Goal: Task Accomplishment & Management: Manage account settings

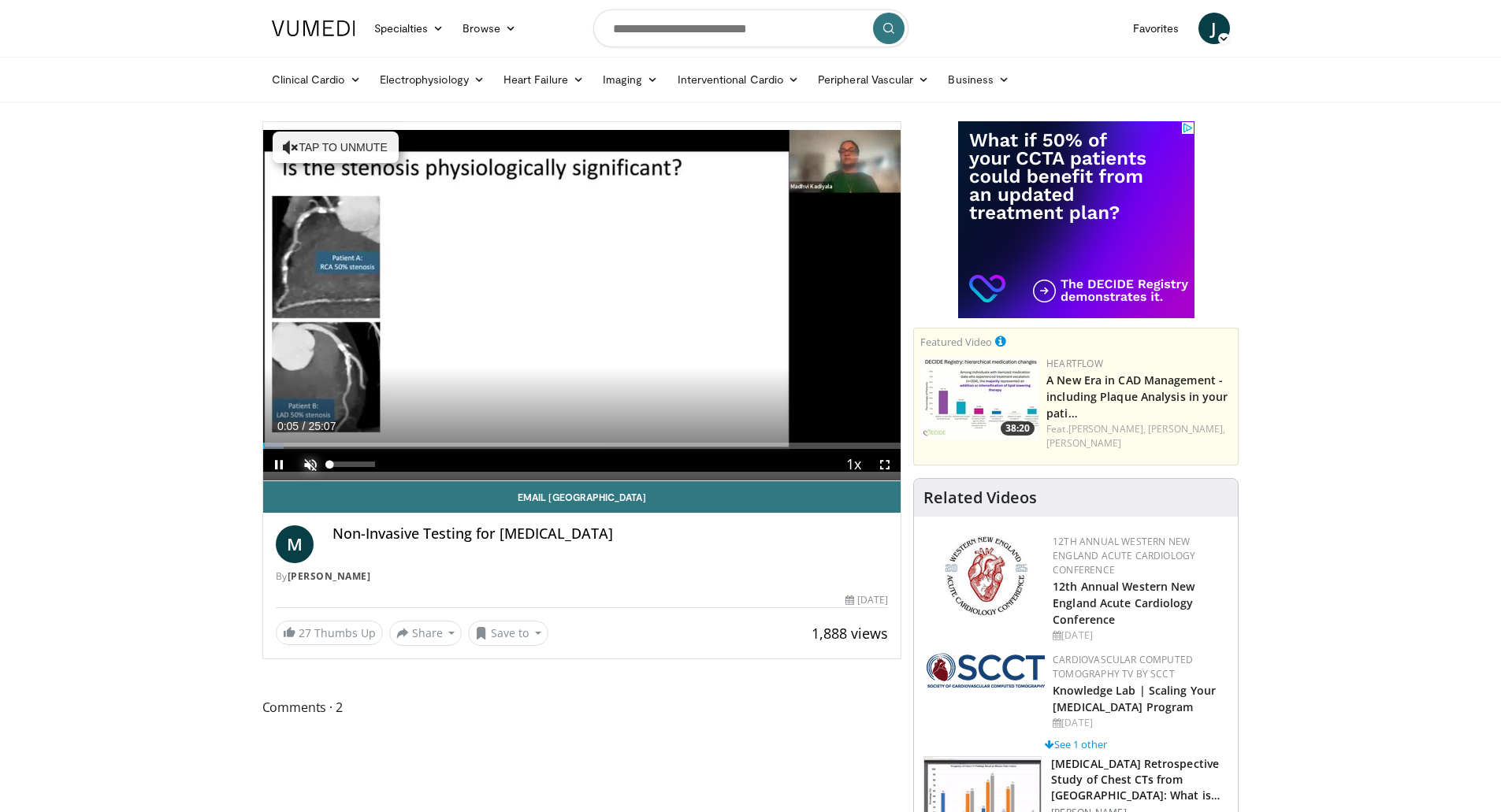
click at [311, 465] on span "Video Player" at bounding box center [311, 465] width 31 height 31
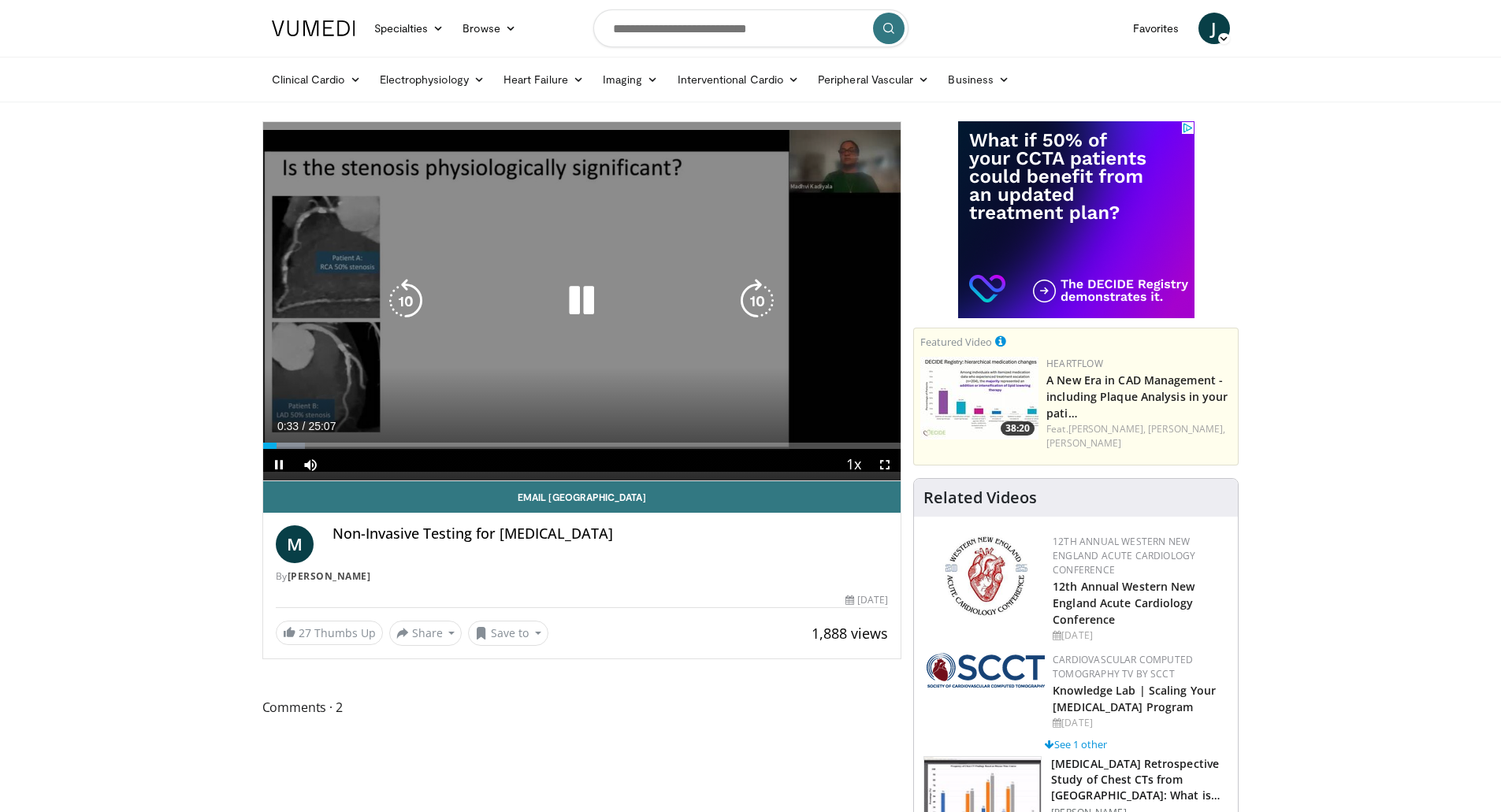
click at [580, 305] on icon "Video Player" at bounding box center [581, 301] width 44 height 44
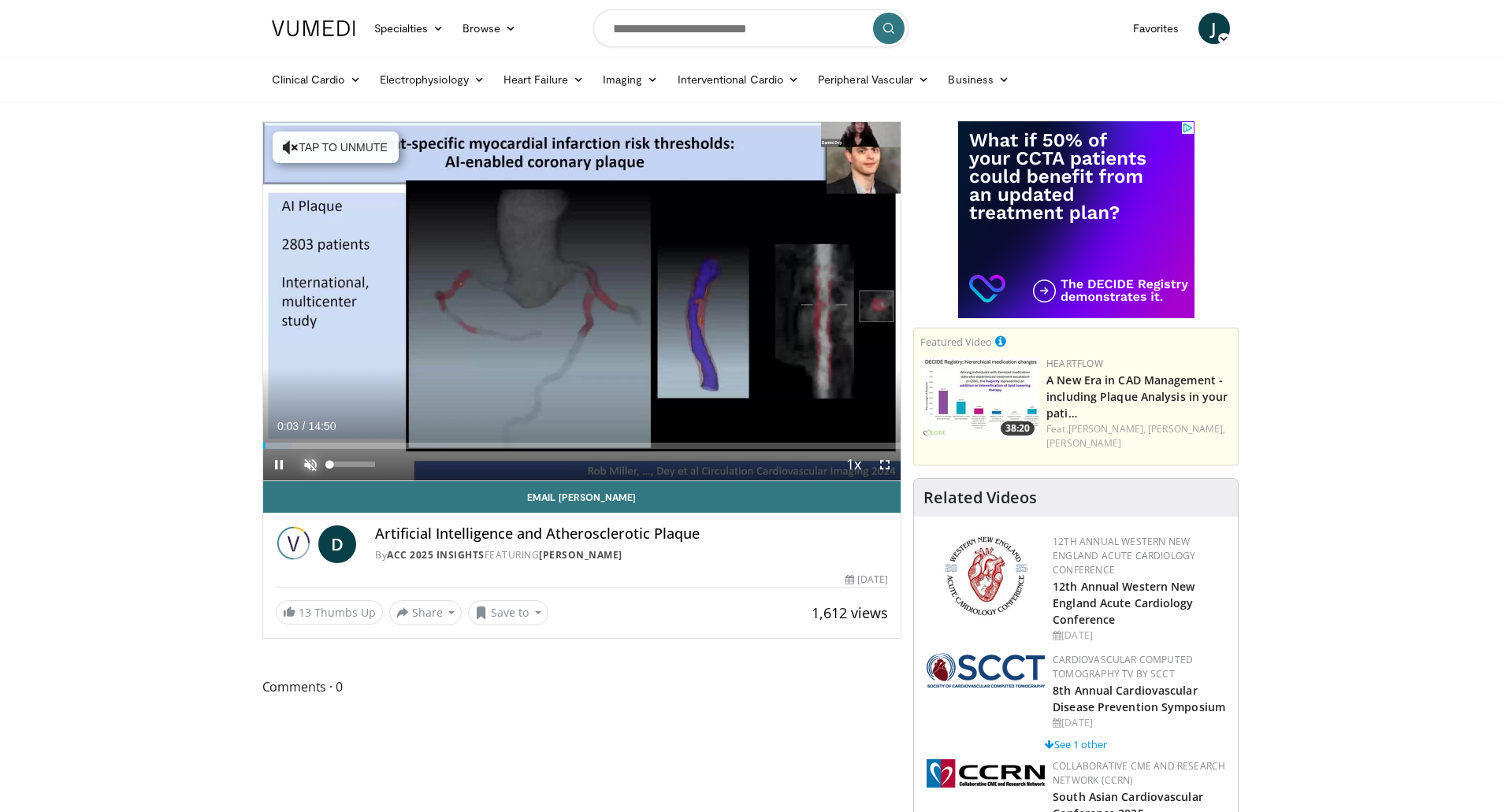
click at [308, 462] on span "Video Player" at bounding box center [311, 465] width 31 height 31
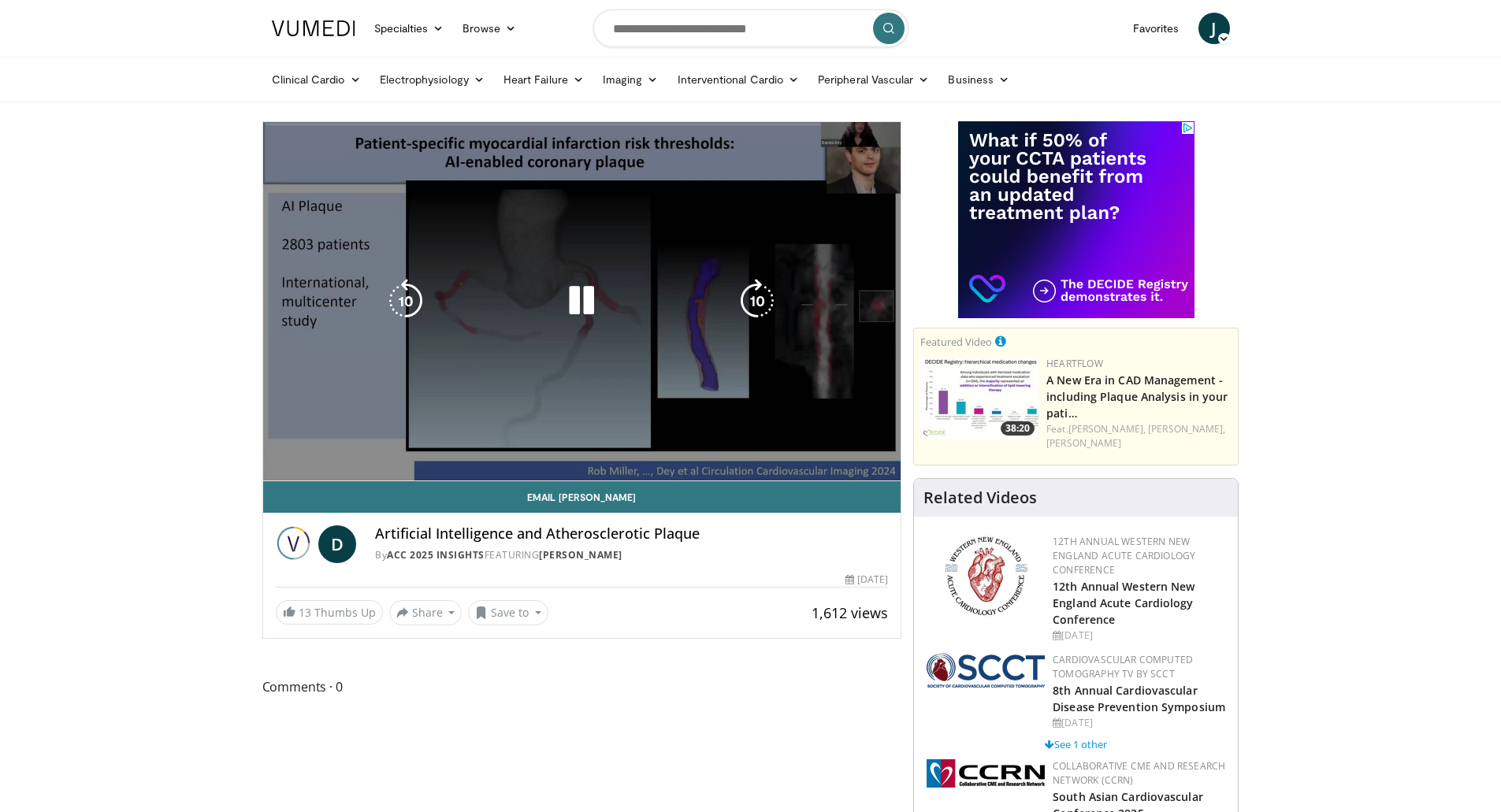
click at [884, 468] on div "10 seconds Tap to unmute" at bounding box center [582, 301] width 639 height 358
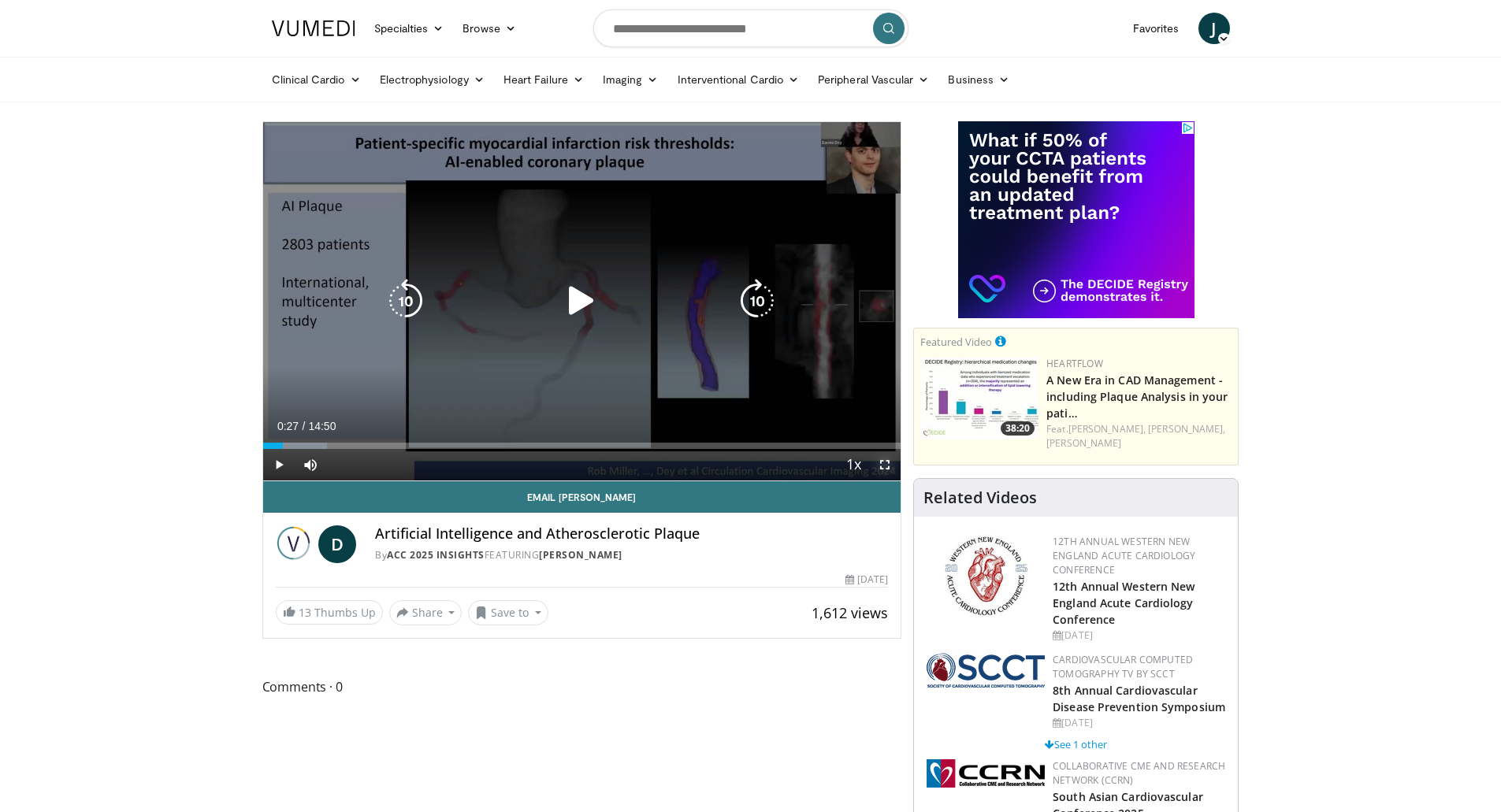
drag, startPoint x: 887, startPoint y: 462, endPoint x: 887, endPoint y: 558, distance: 96.0
click at [887, 462] on span "Video Player" at bounding box center [885, 465] width 31 height 31
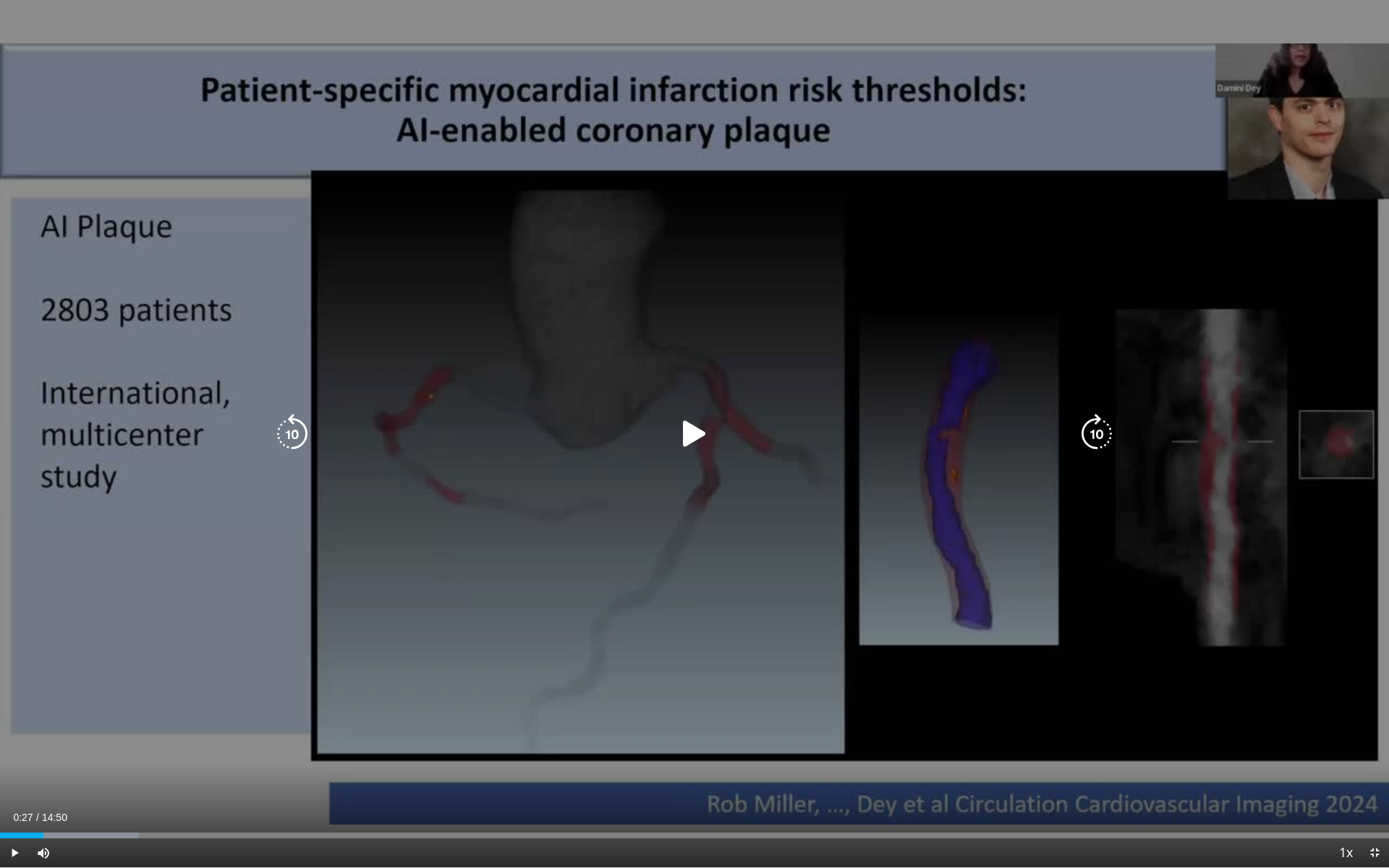
click at [691, 437] on icon "Video Player" at bounding box center [694, 434] width 41 height 41
click at [291, 435] on icon "Video Player" at bounding box center [292, 434] width 41 height 41
click at [691, 436] on icon "Video Player" at bounding box center [694, 434] width 41 height 41
click at [698, 436] on icon "Video Player" at bounding box center [694, 434] width 41 height 41
click at [692, 436] on icon "Video Player" at bounding box center [694, 434] width 41 height 41
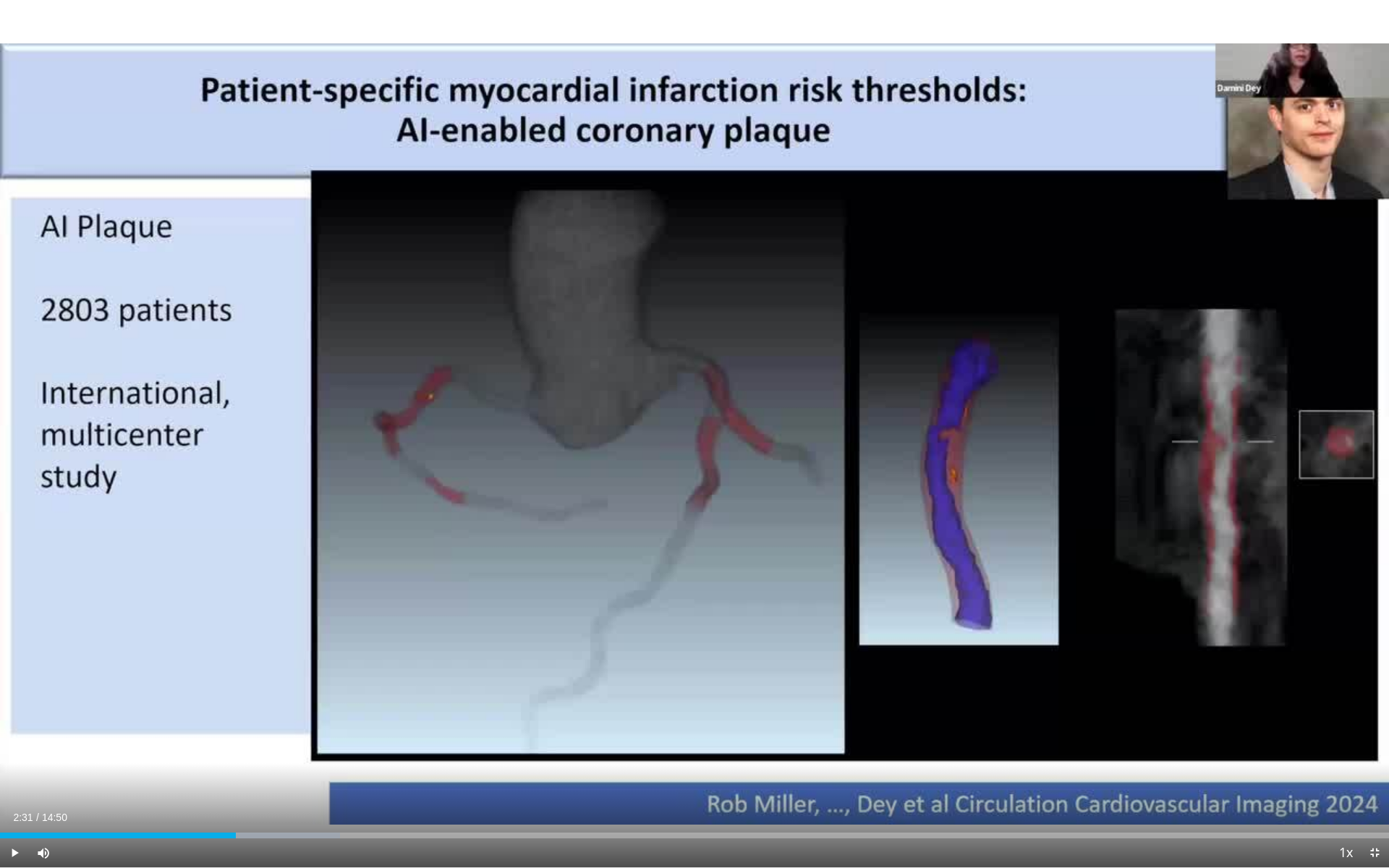
click at [690, 437] on div "10 seconds Tap to unmute" at bounding box center [694, 433] width 1389 height 867
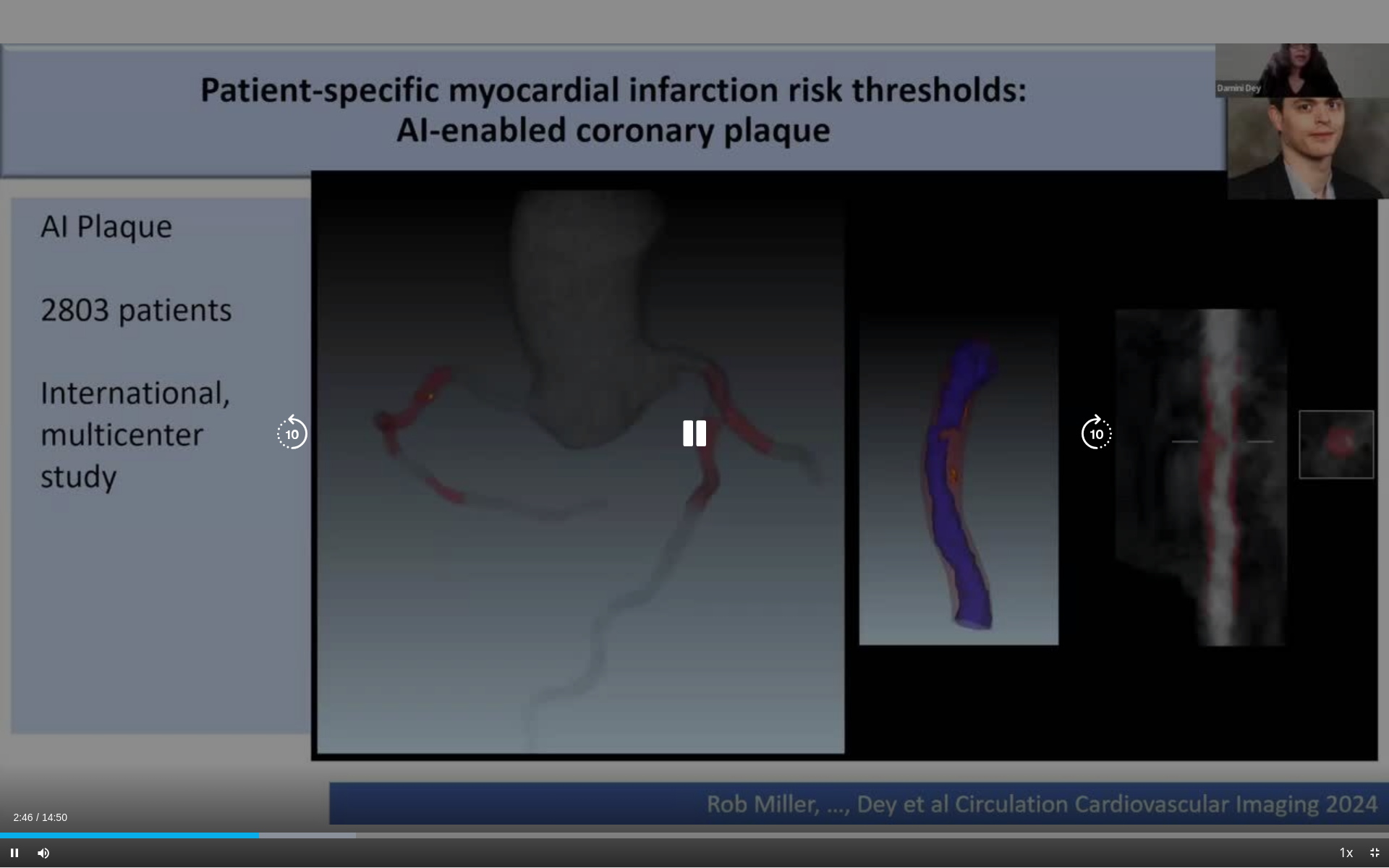
click at [690, 424] on icon "Video Player" at bounding box center [694, 434] width 41 height 41
click at [686, 426] on icon "Video Player" at bounding box center [694, 434] width 41 height 41
click at [698, 432] on icon "Video Player" at bounding box center [694, 434] width 41 height 41
click at [691, 438] on icon "Video Player" at bounding box center [694, 434] width 41 height 41
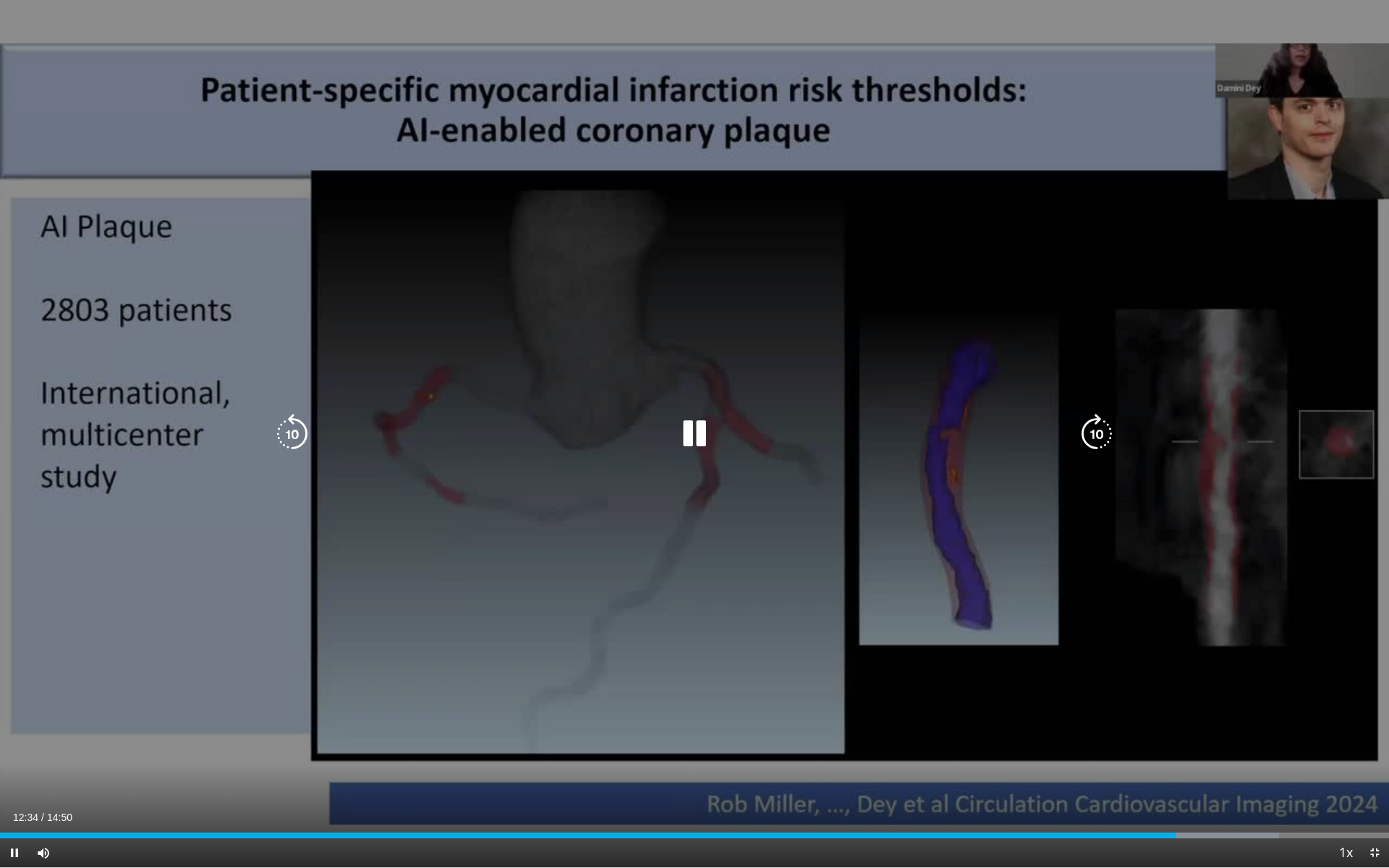
click at [295, 431] on icon "Video Player" at bounding box center [292, 434] width 41 height 41
click at [295, 428] on icon "Video Player" at bounding box center [292, 434] width 41 height 41
click at [299, 434] on icon "Video Player" at bounding box center [292, 434] width 41 height 41
click at [299, 434] on icon "Video Player" at bounding box center [292, 434] width 41 height 41
click at [703, 440] on icon "Video Player" at bounding box center [694, 434] width 41 height 41
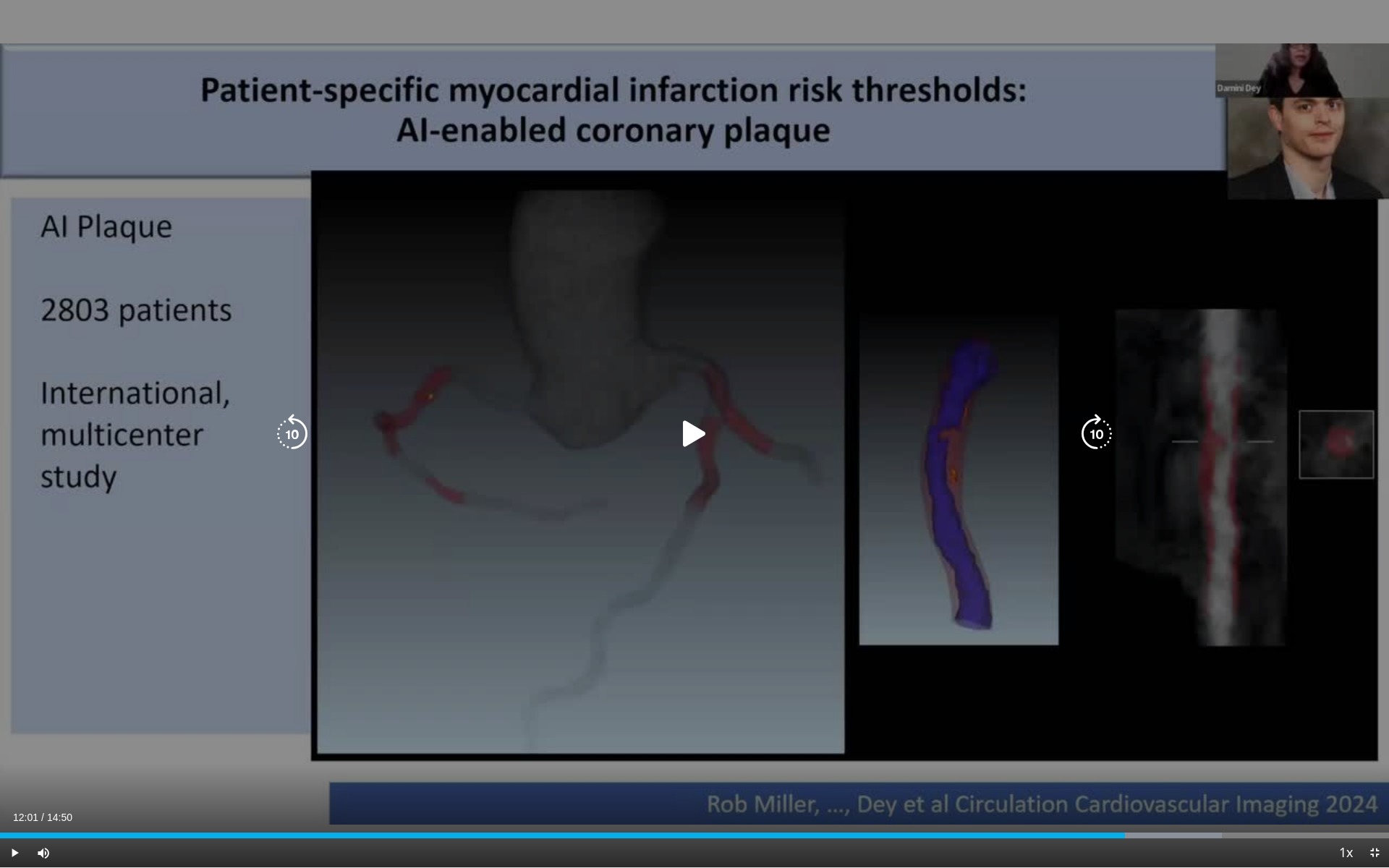
click at [688, 439] on icon "Video Player" at bounding box center [694, 434] width 41 height 41
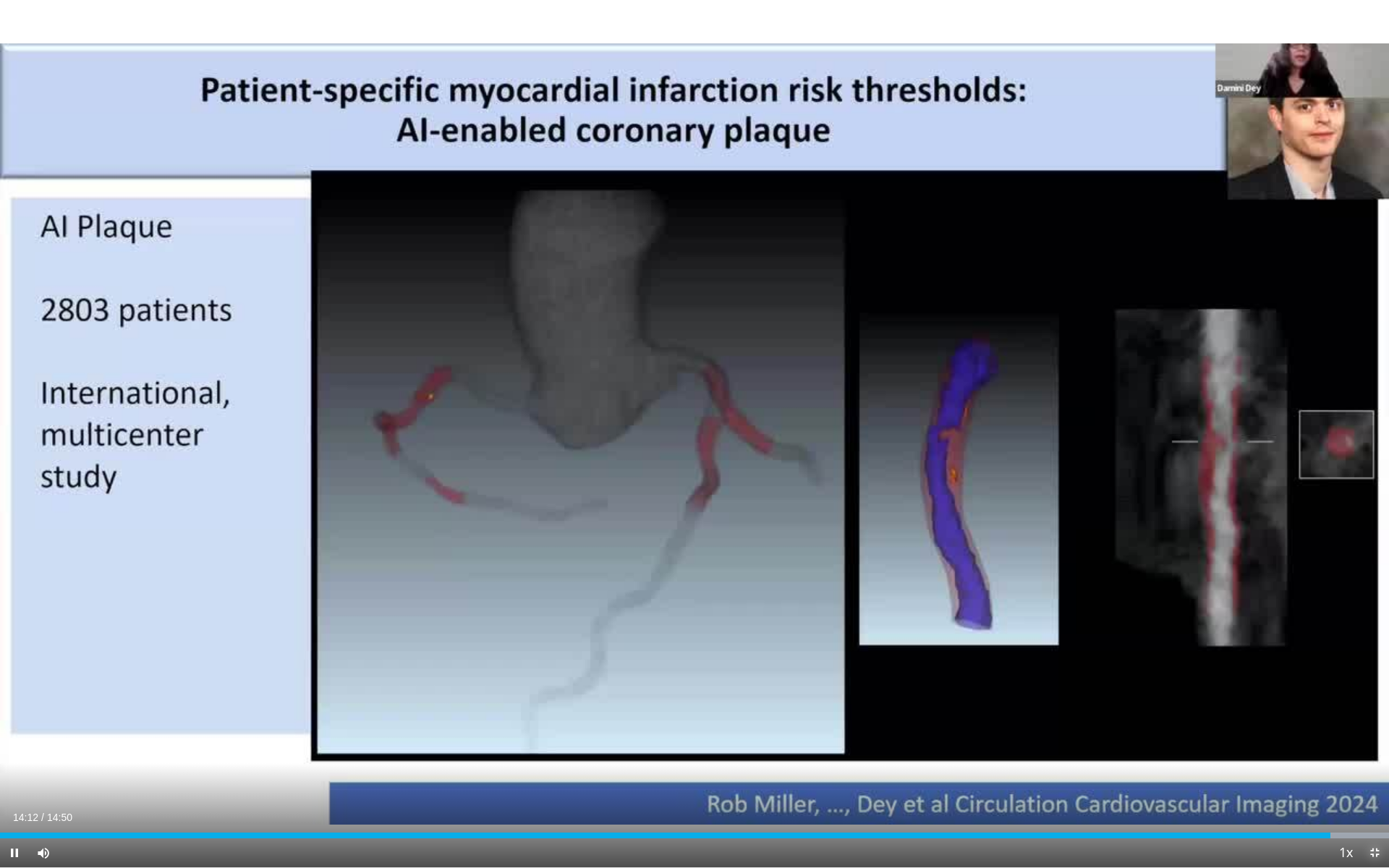
click at [1372, 745] on span "Video Player" at bounding box center [1375, 853] width 29 height 29
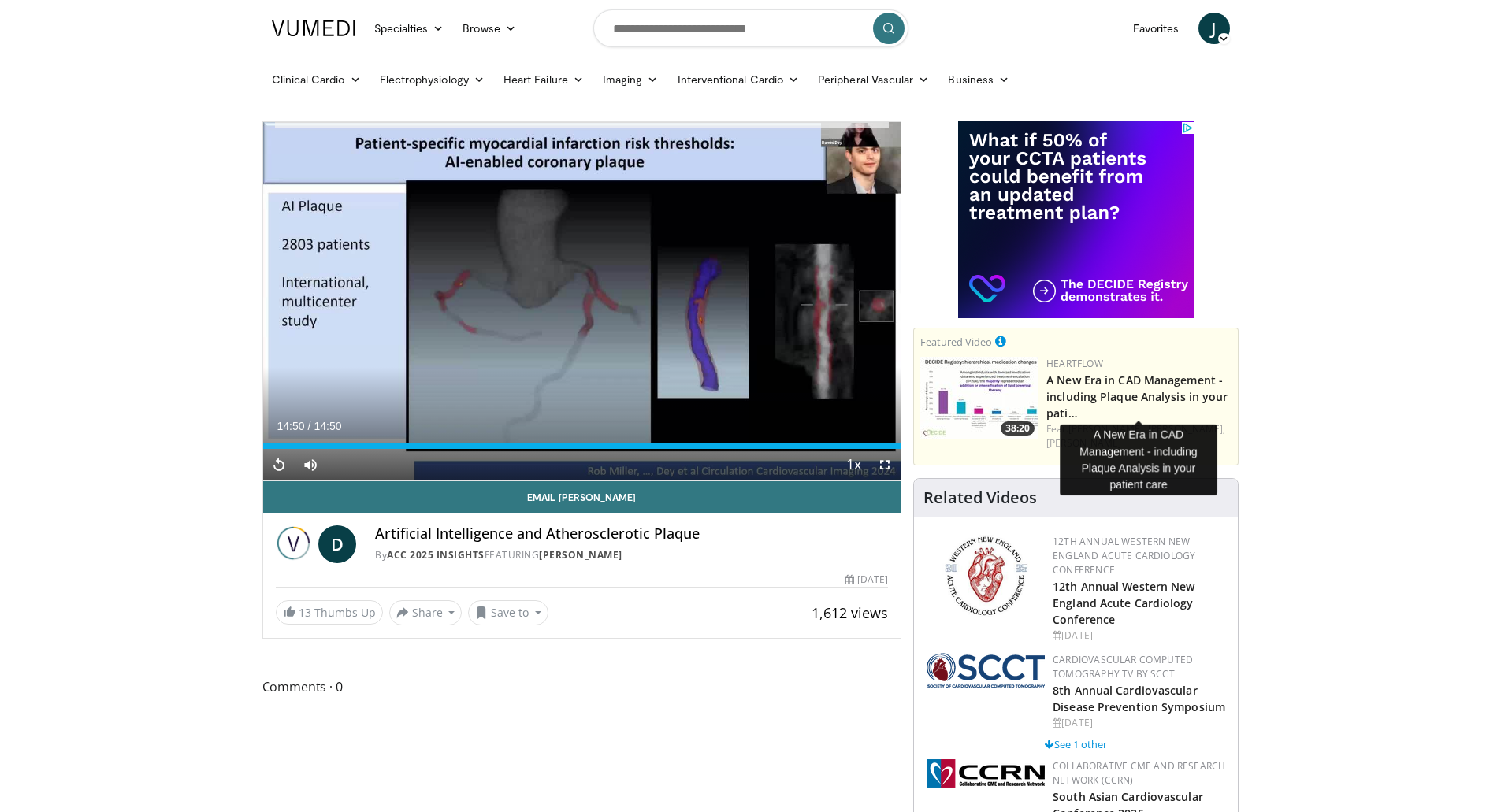
click at [1093, 389] on h3 "A New Era in CAD Management - including Plaque Analysis in your pati…" at bounding box center [1138, 396] width 185 height 49
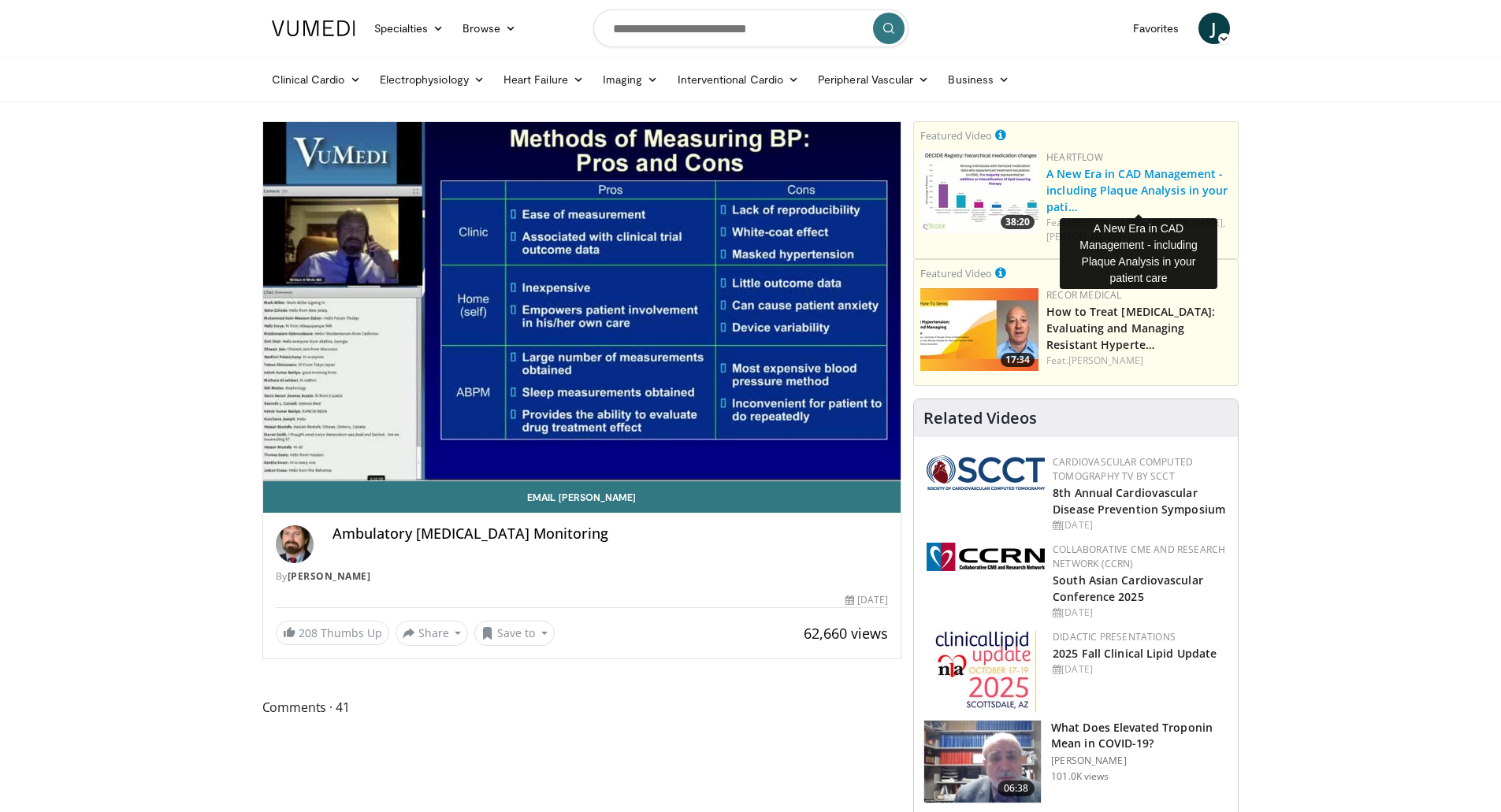
click at [1129, 184] on link "A New Era in CAD Management - including Plaque Analysis in your pati…" at bounding box center [1137, 190] width 181 height 48
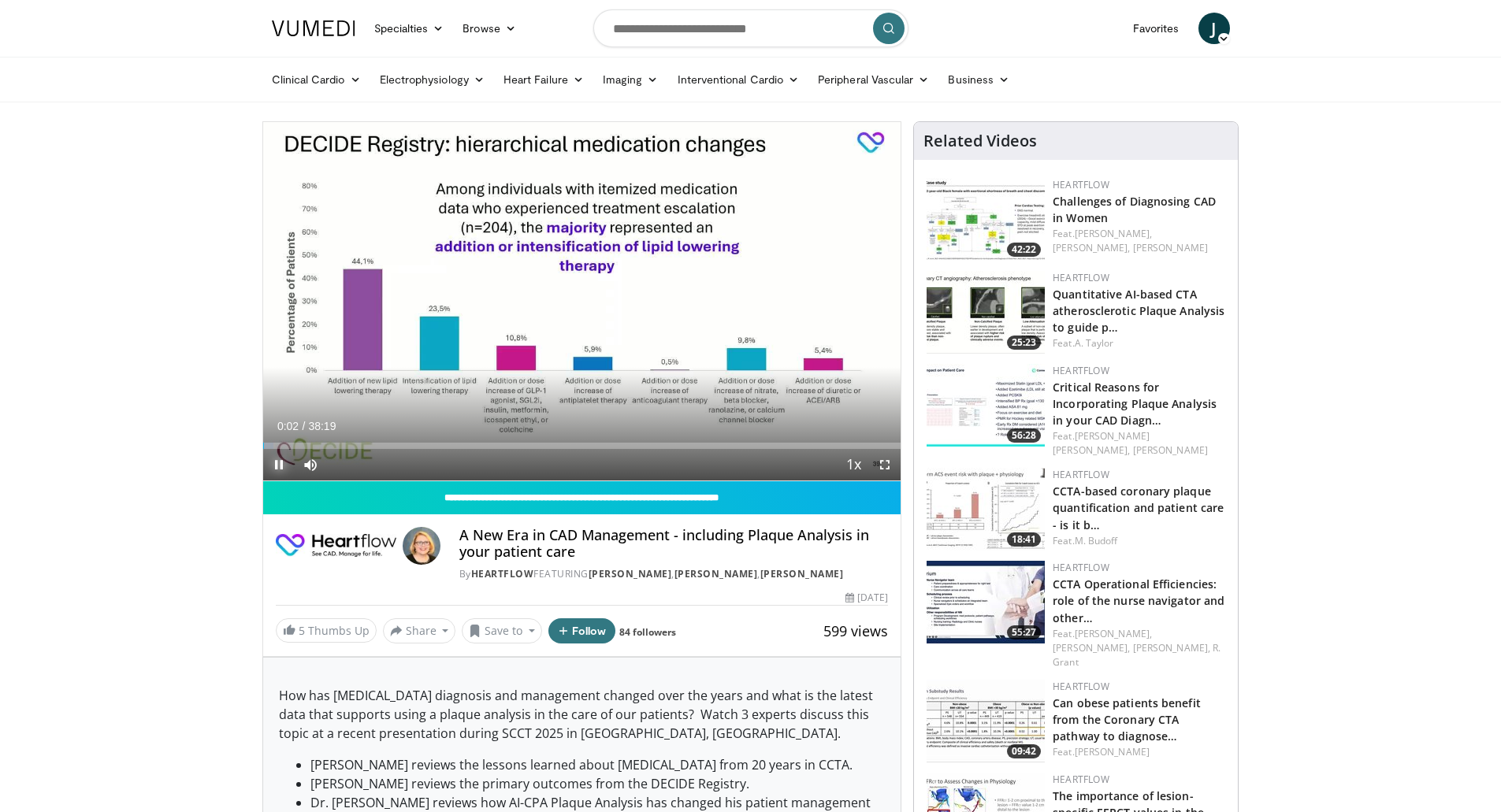
click at [275, 466] on span "Video Player" at bounding box center [279, 465] width 31 height 31
click at [277, 467] on span "Video Player" at bounding box center [279, 465] width 31 height 31
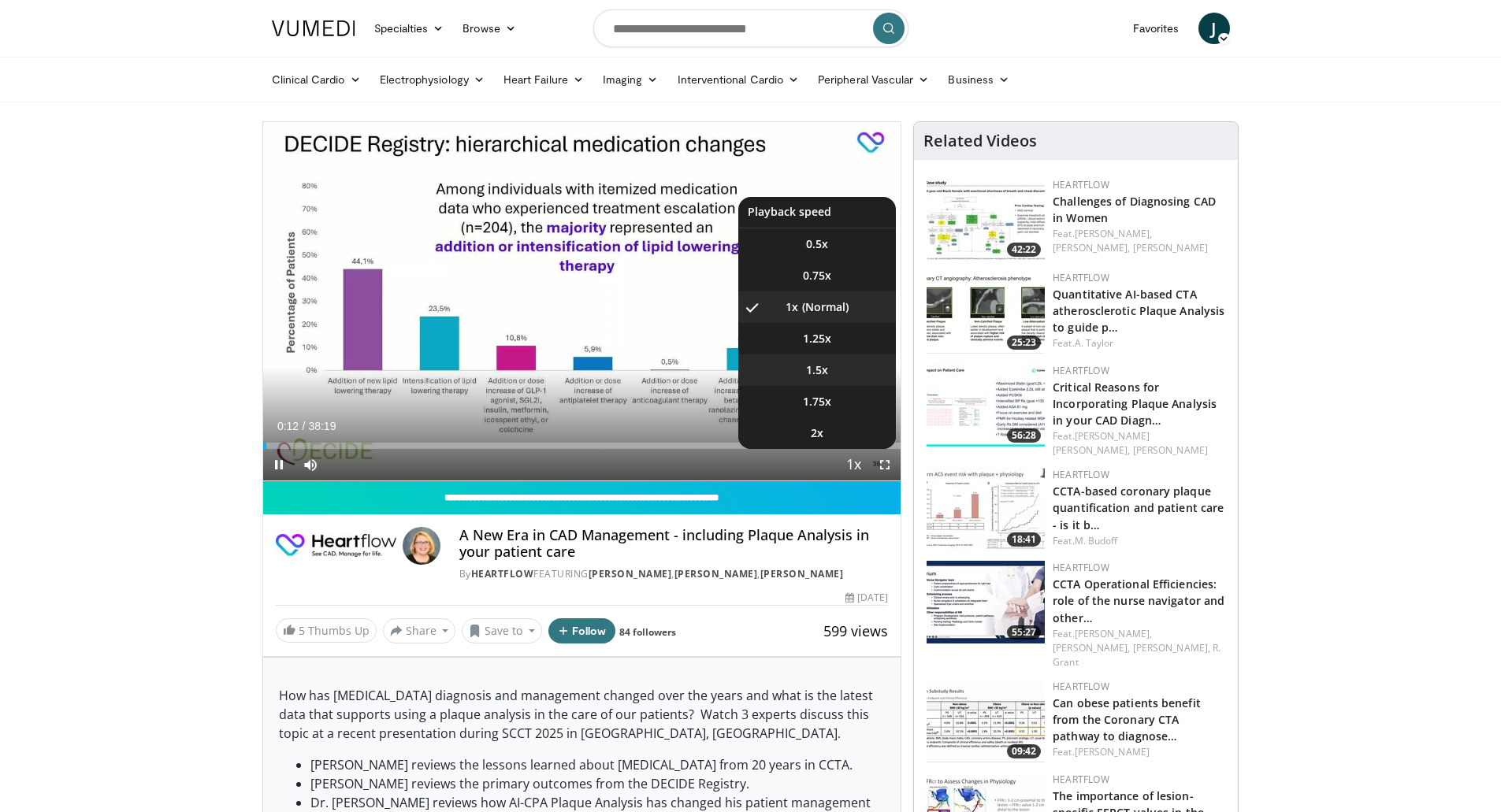
click at [827, 369] on span "1.5x" at bounding box center [816, 370] width 22 height 16
click at [826, 306] on li "1x" at bounding box center [817, 307] width 158 height 31
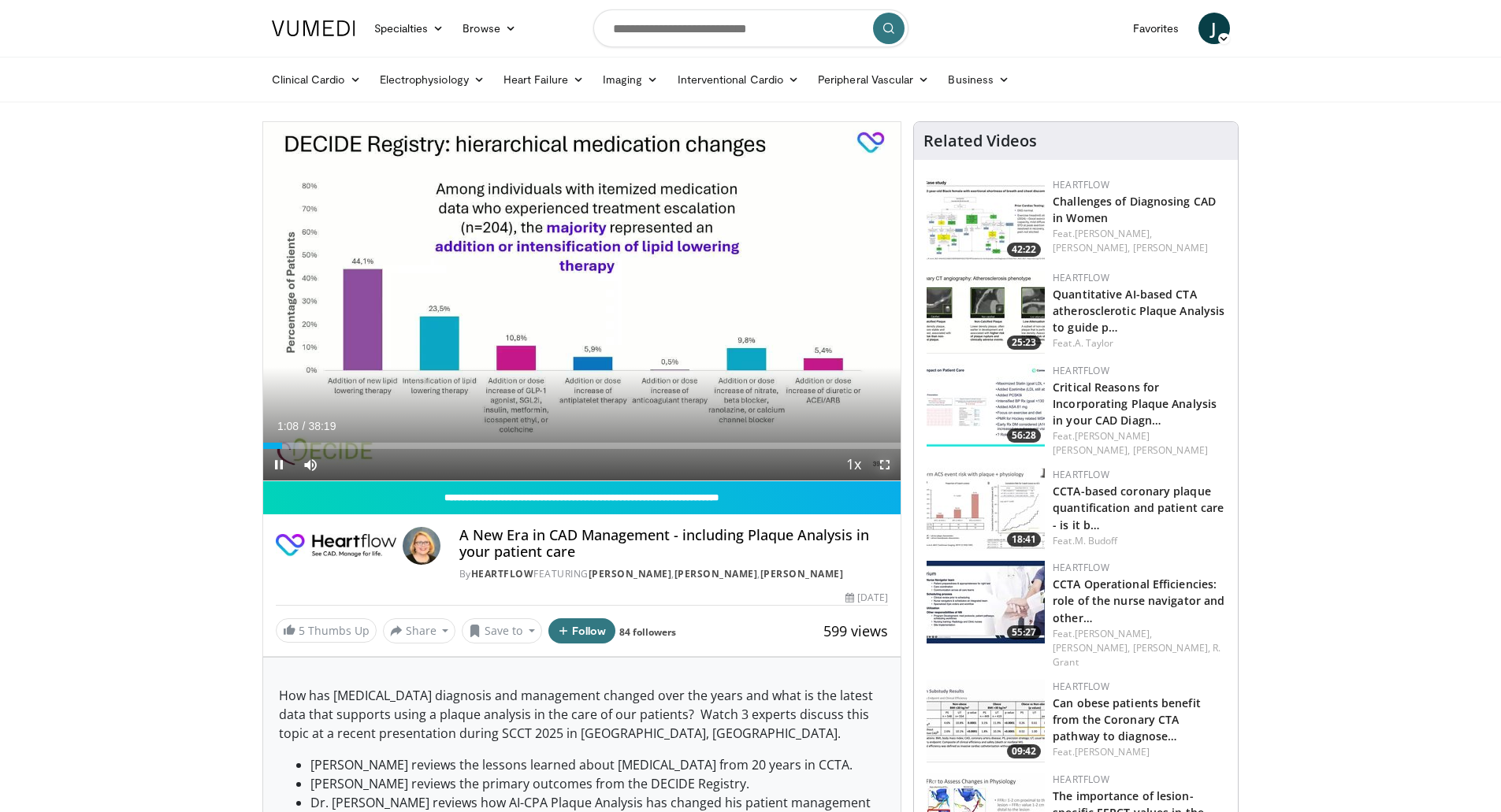
click at [888, 465] on span "Video Player" at bounding box center [885, 465] width 31 height 31
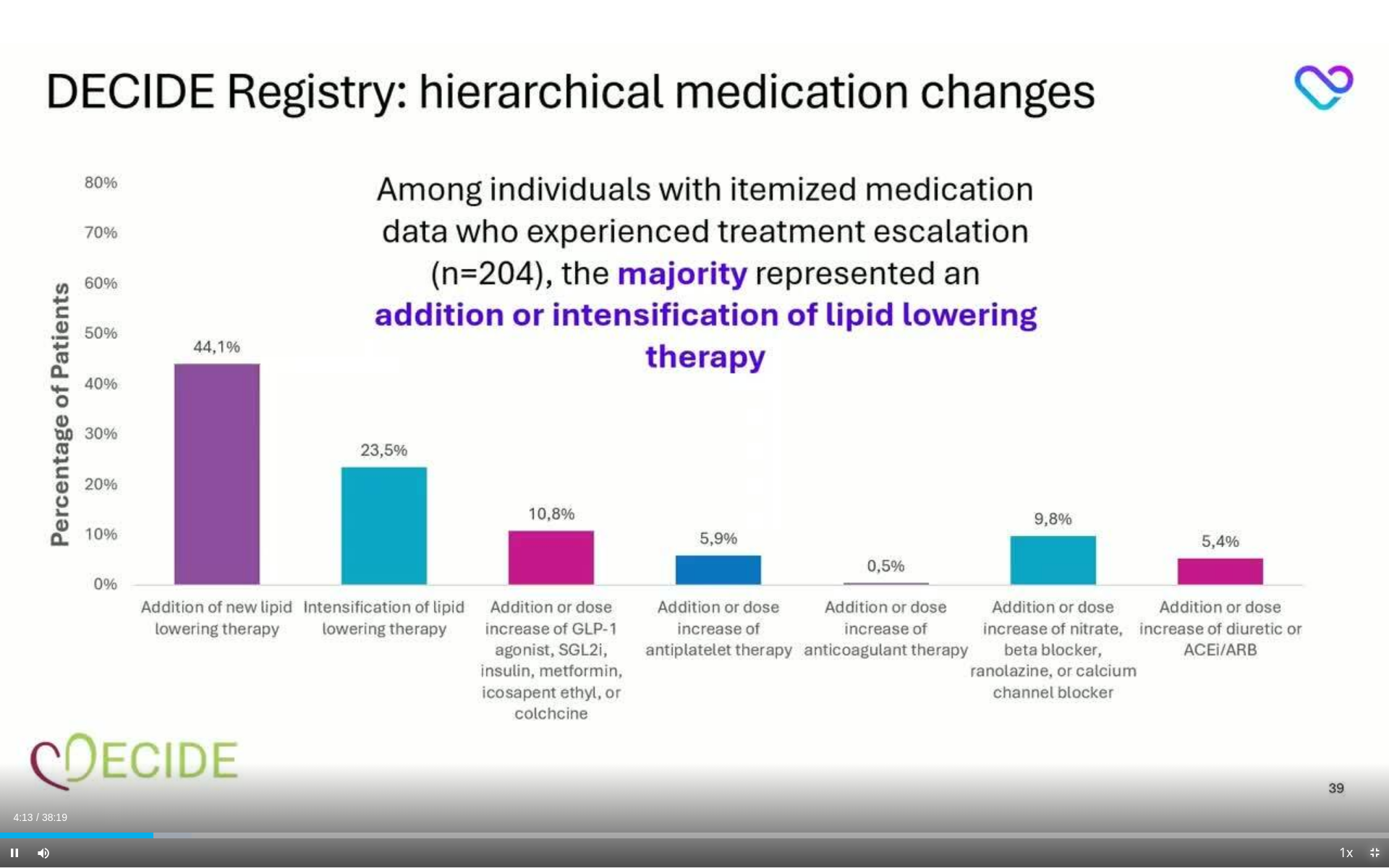
click at [1376, 745] on span "Video Player" at bounding box center [1375, 853] width 29 height 29
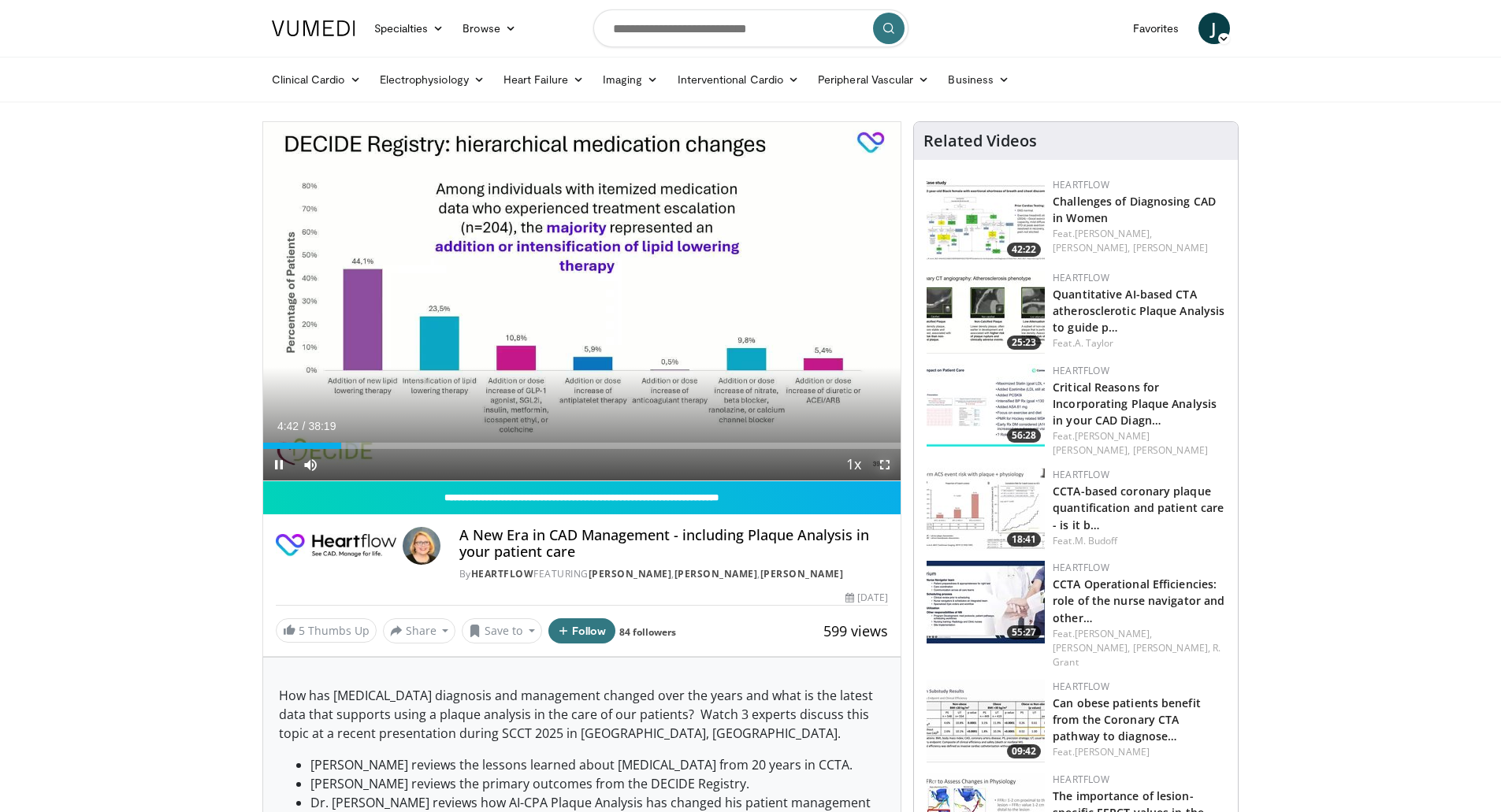
click at [882, 463] on span "Video Player" at bounding box center [885, 465] width 31 height 31
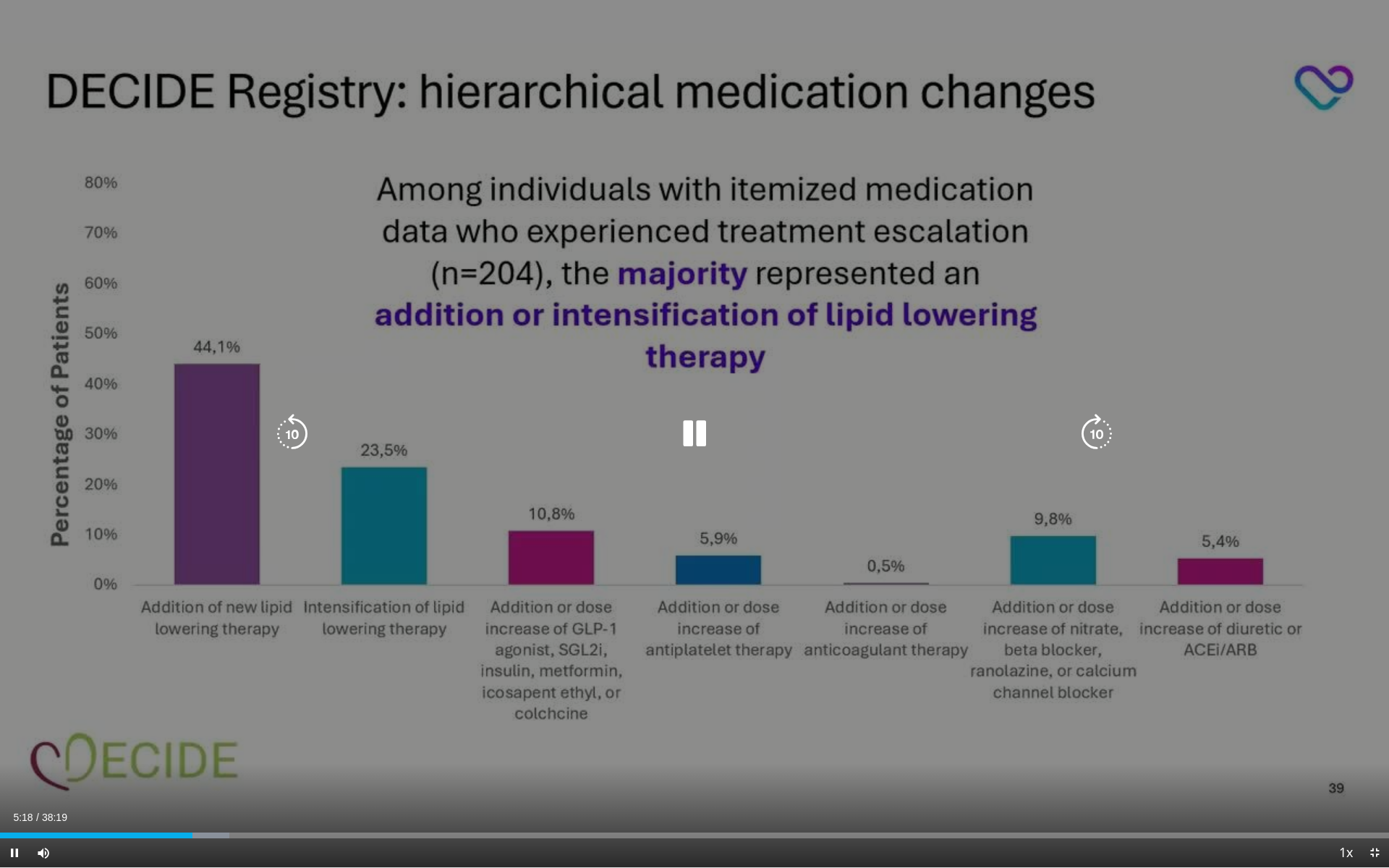
click at [697, 442] on icon "Video Player" at bounding box center [694, 434] width 41 height 41
click at [684, 432] on icon "Video Player" at bounding box center [694, 434] width 41 height 41
click at [696, 436] on icon "Video Player" at bounding box center [694, 434] width 41 height 41
click at [691, 434] on icon "Video Player" at bounding box center [694, 434] width 41 height 41
click at [702, 437] on icon "Video Player" at bounding box center [694, 434] width 41 height 41
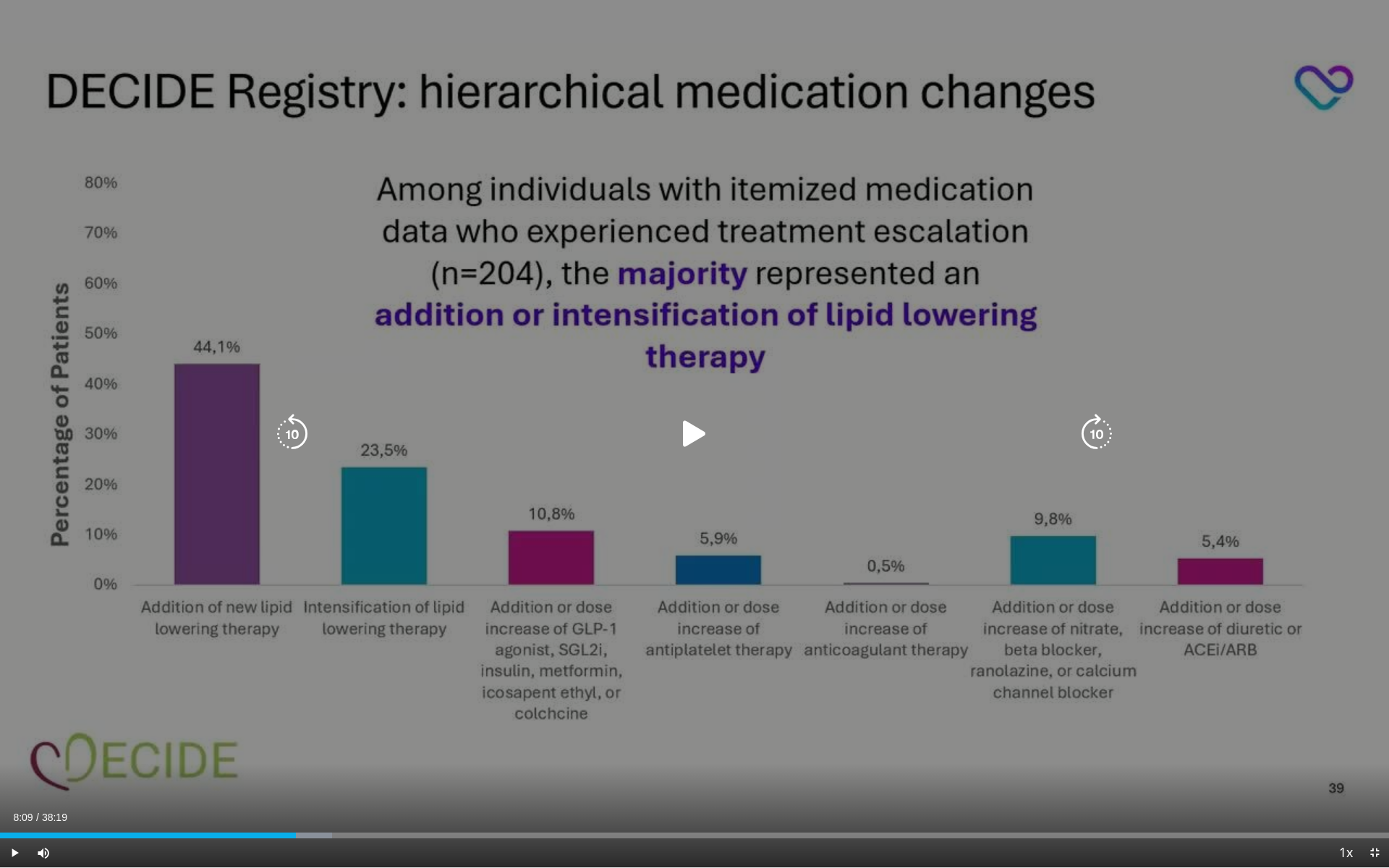
click at [697, 425] on icon "Video Player" at bounding box center [694, 434] width 41 height 41
click at [705, 440] on icon "Video Player" at bounding box center [694, 434] width 41 height 41
click at [691, 436] on icon "Video Player" at bounding box center [694, 434] width 41 height 41
click at [700, 431] on icon "Video Player" at bounding box center [694, 434] width 41 height 41
click at [700, 436] on icon "Video Player" at bounding box center [694, 434] width 41 height 41
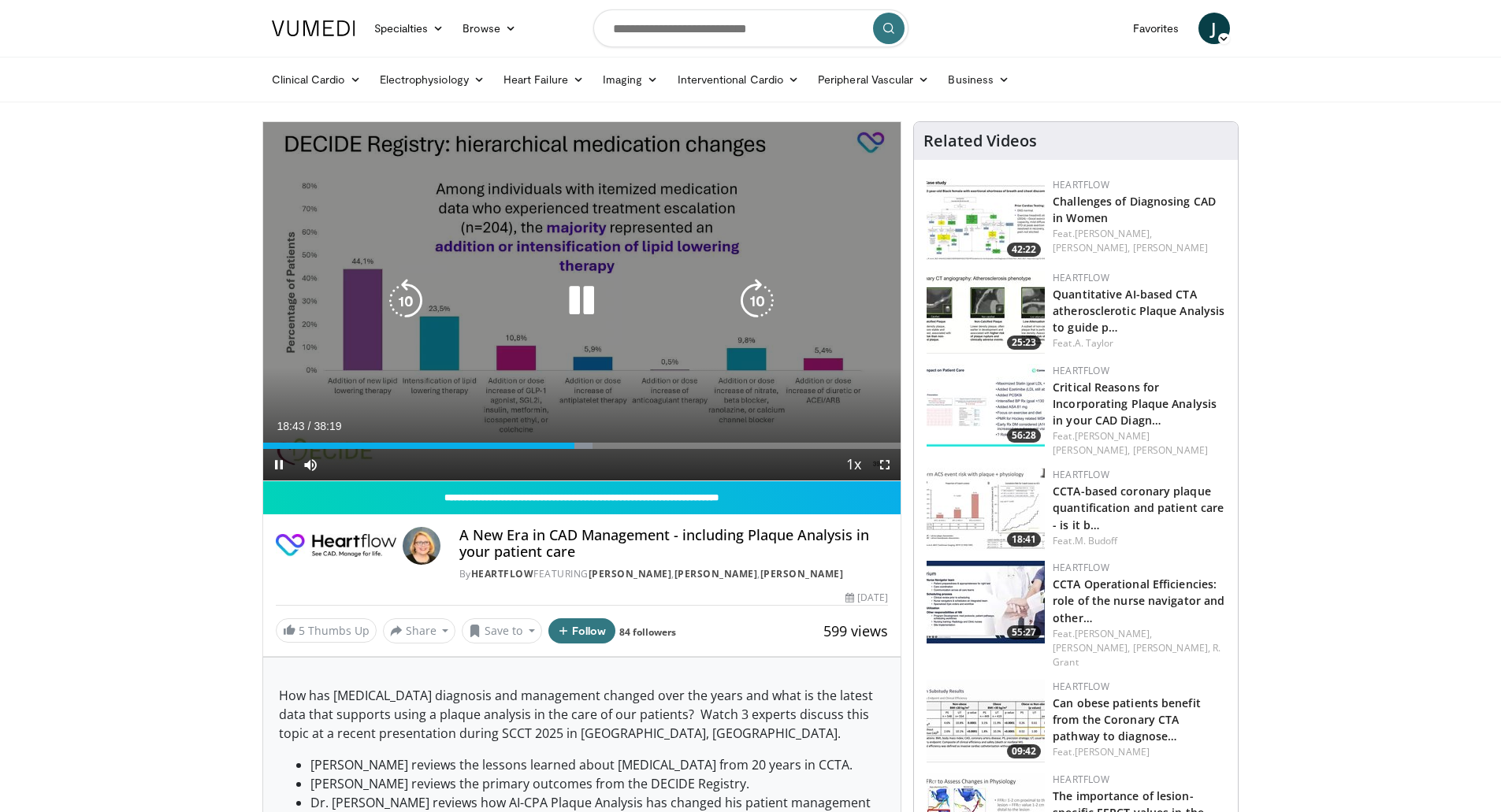
click at [588, 304] on icon "Video Player" at bounding box center [581, 301] width 44 height 44
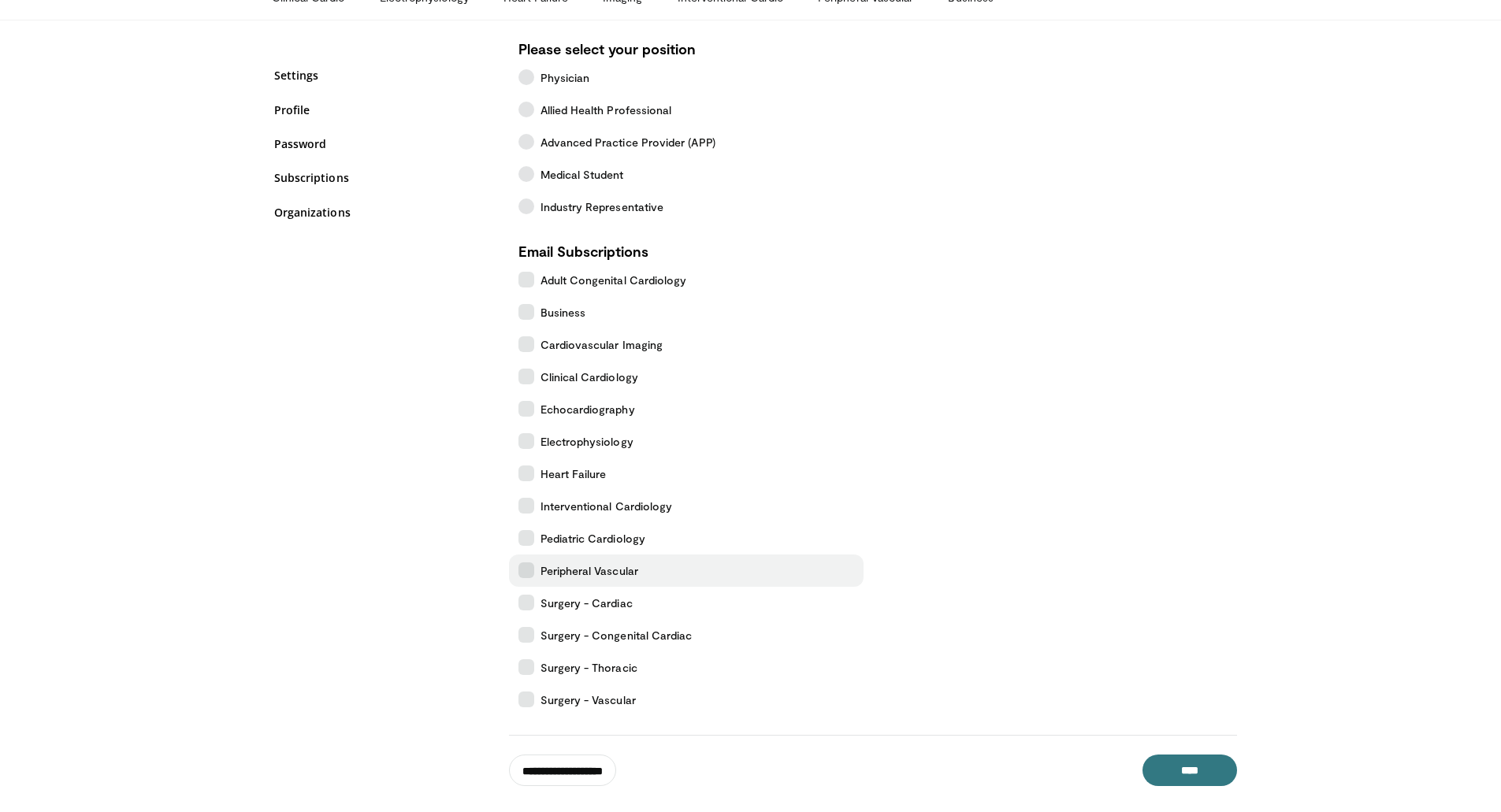
scroll to position [55, 0]
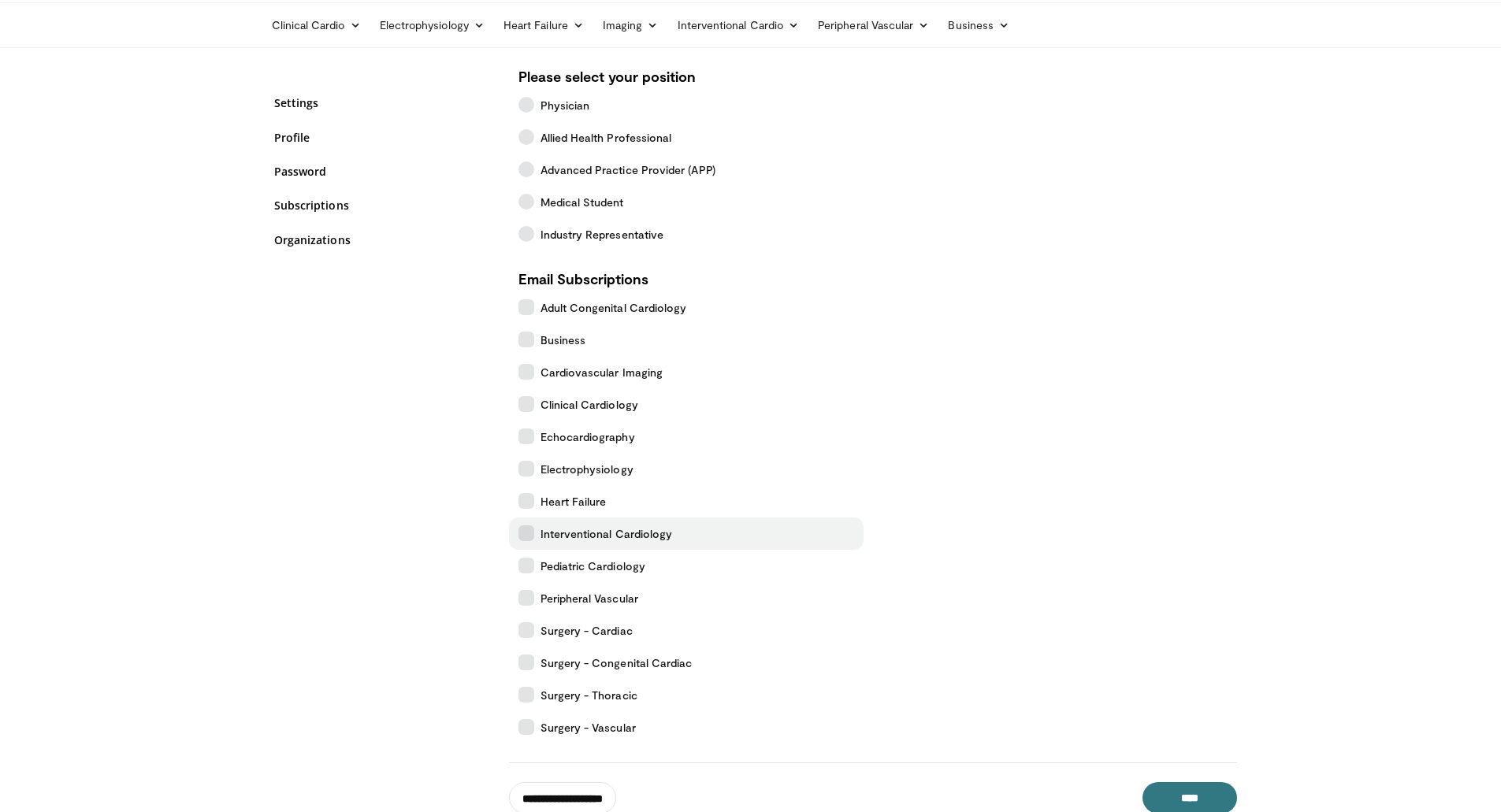
click at [527, 538] on icon at bounding box center [527, 534] width 16 height 16
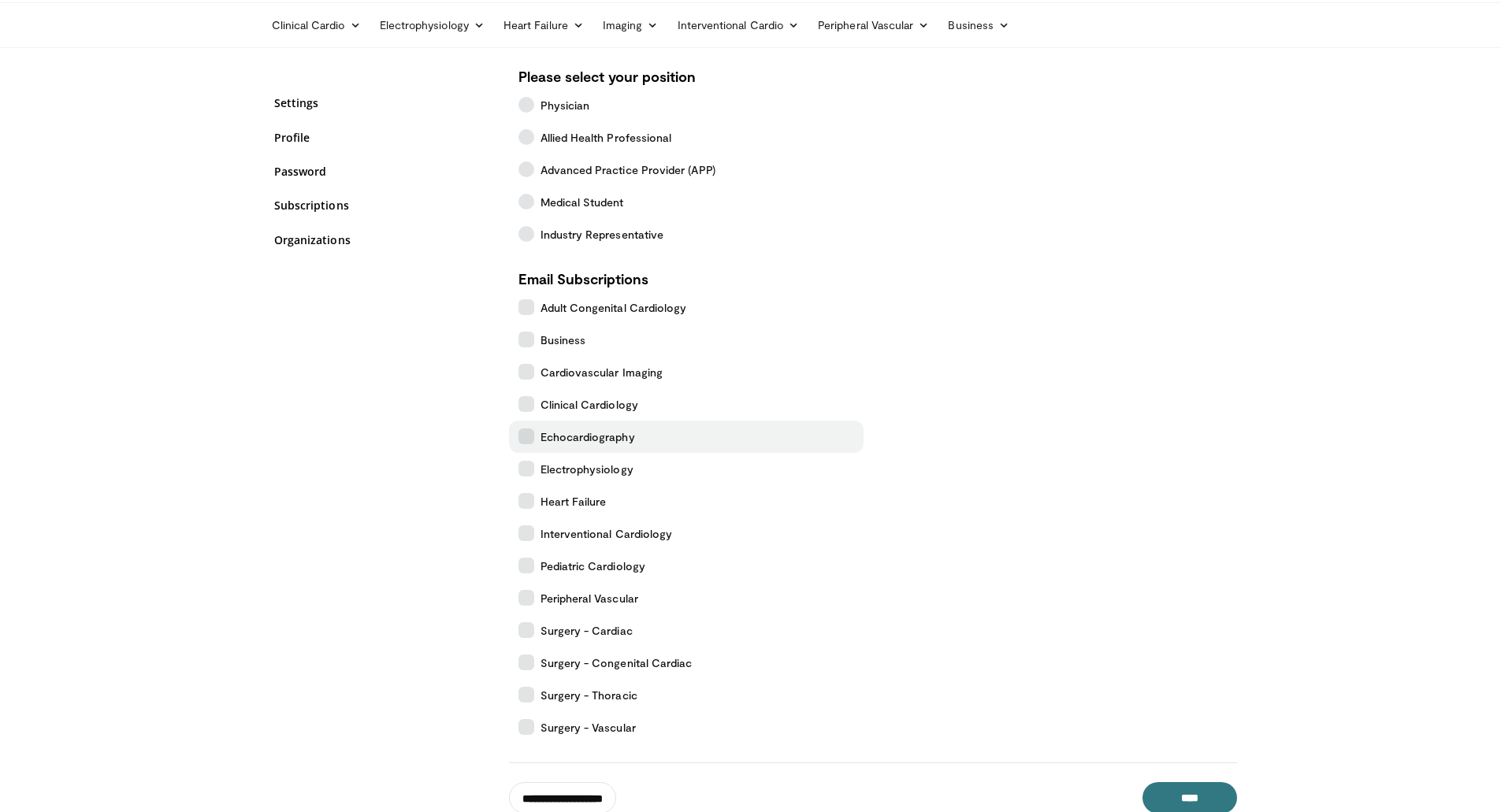
click at [521, 435] on icon at bounding box center [527, 436] width 16 height 16
click at [1215, 796] on input "****" at bounding box center [1190, 798] width 95 height 31
